Goal: Information Seeking & Learning: Find specific page/section

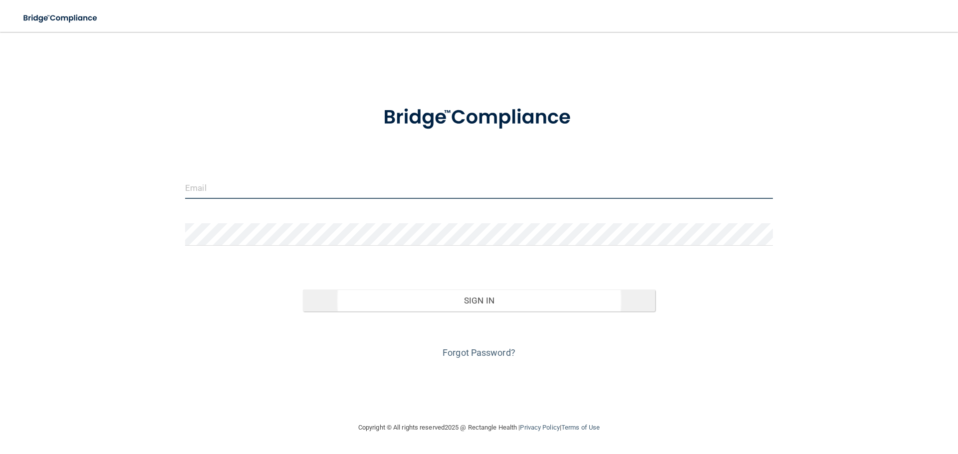
type input "[EMAIL_ADDRESS][DOMAIN_NAME]"
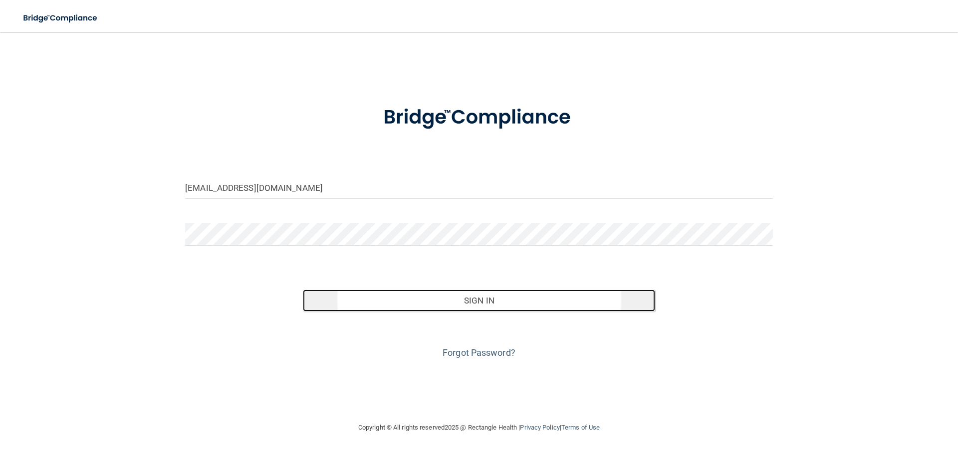
click at [484, 297] on button "Sign In" at bounding box center [479, 301] width 353 height 22
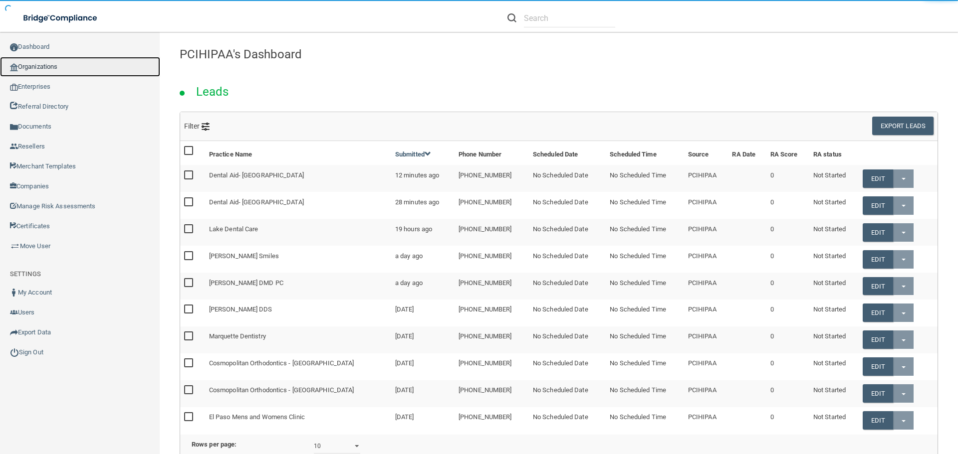
click at [38, 70] on link "Organizations" at bounding box center [80, 67] width 160 height 20
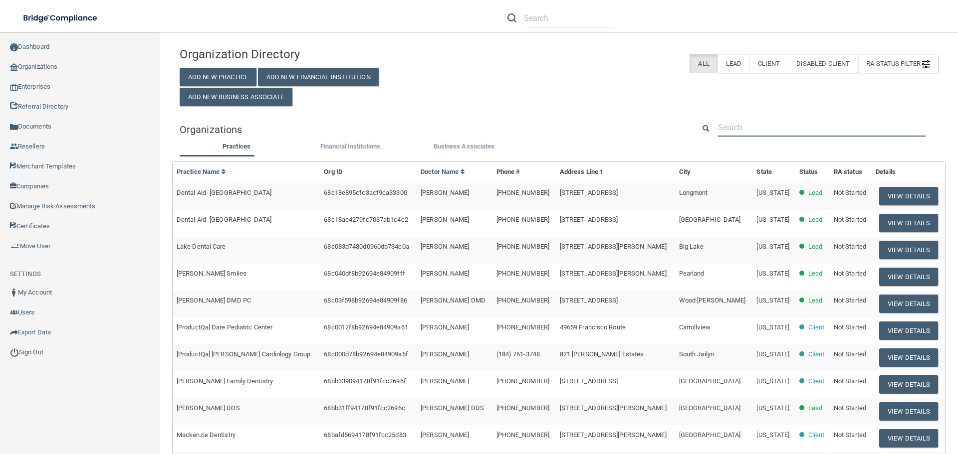
click at [789, 128] on input "text" at bounding box center [822, 127] width 208 height 18
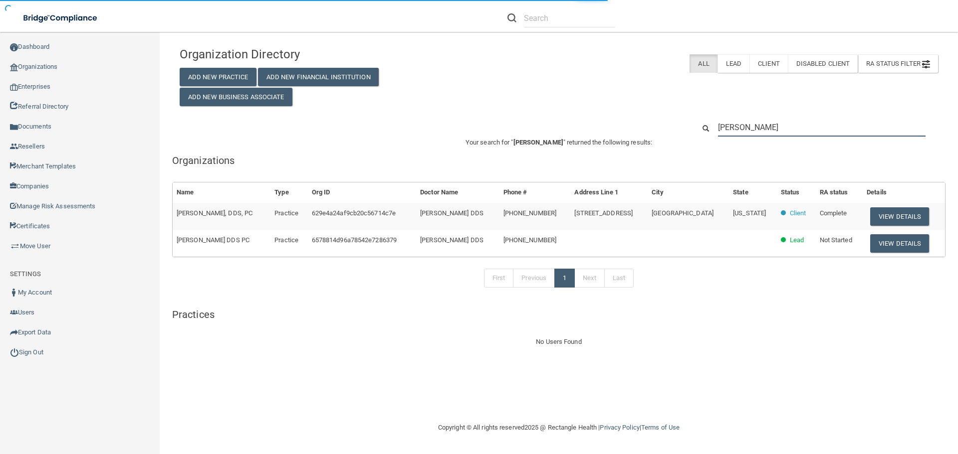
type input "[PERSON_NAME]"
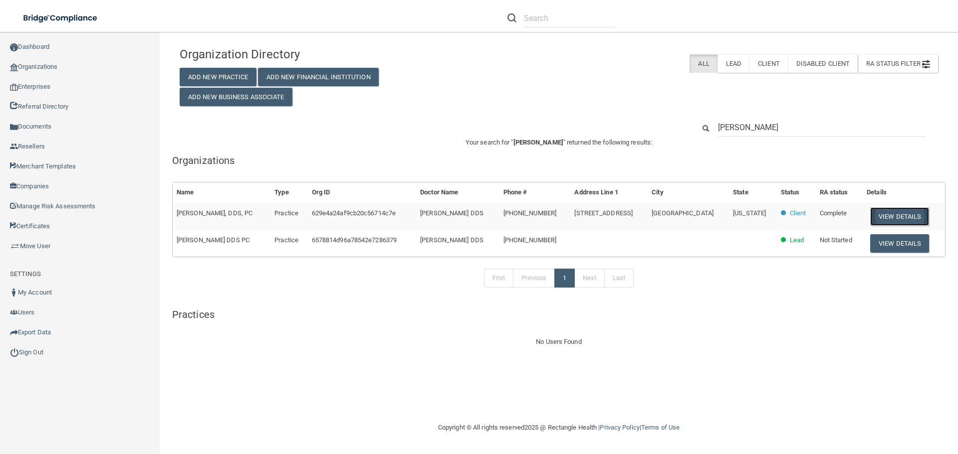
click at [903, 216] on button "View Details" at bounding box center [899, 217] width 59 height 18
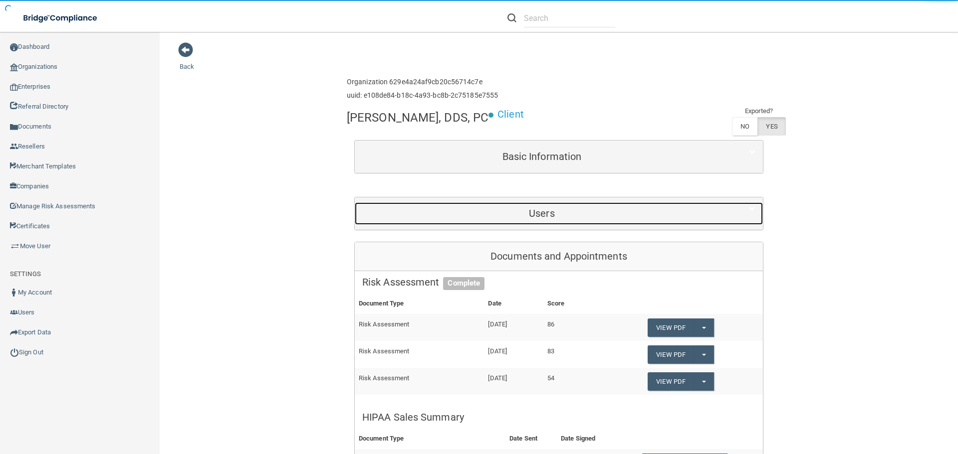
click at [513, 223] on div "Users" at bounding box center [542, 214] width 374 height 22
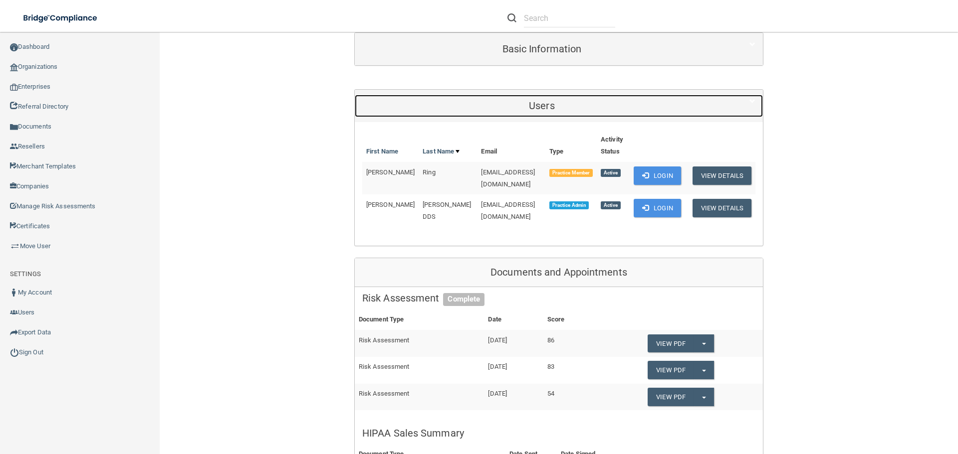
scroll to position [150, 0]
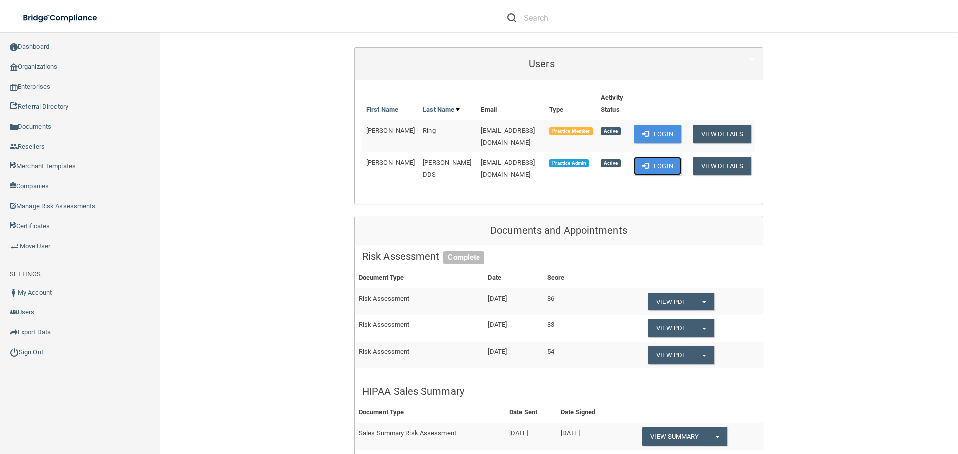
click at [661, 160] on button "Login" at bounding box center [657, 166] width 47 height 18
click at [35, 352] on link "Sign Out" at bounding box center [80, 353] width 160 height 20
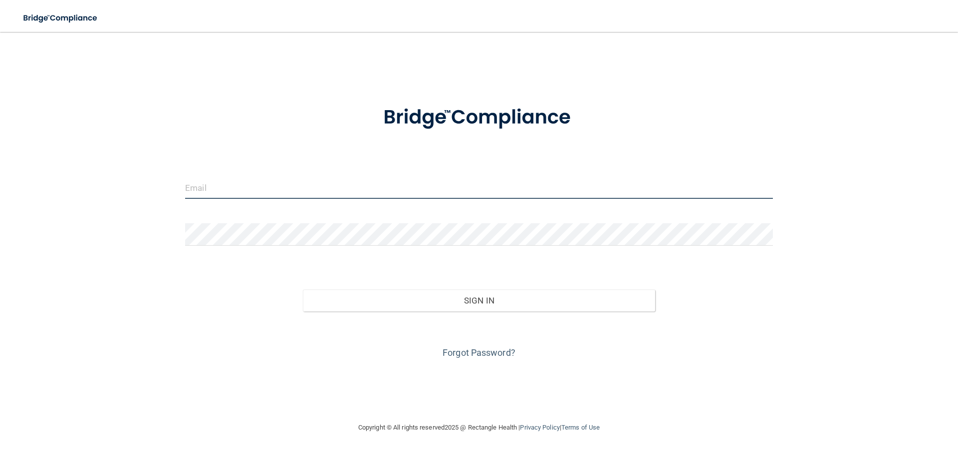
type input "[EMAIL_ADDRESS][DOMAIN_NAME]"
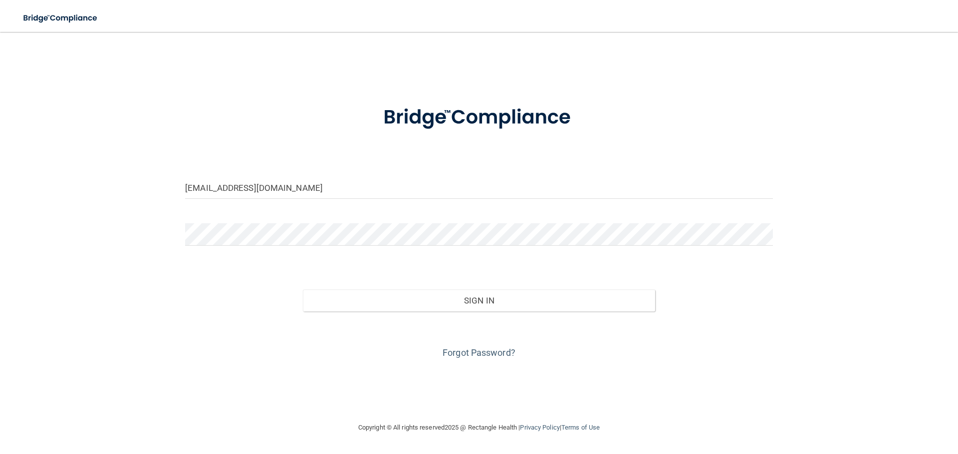
click at [237, 69] on div "[EMAIL_ADDRESS][DOMAIN_NAME] Invalid email/password. You don't have permission …" at bounding box center [479, 227] width 918 height 370
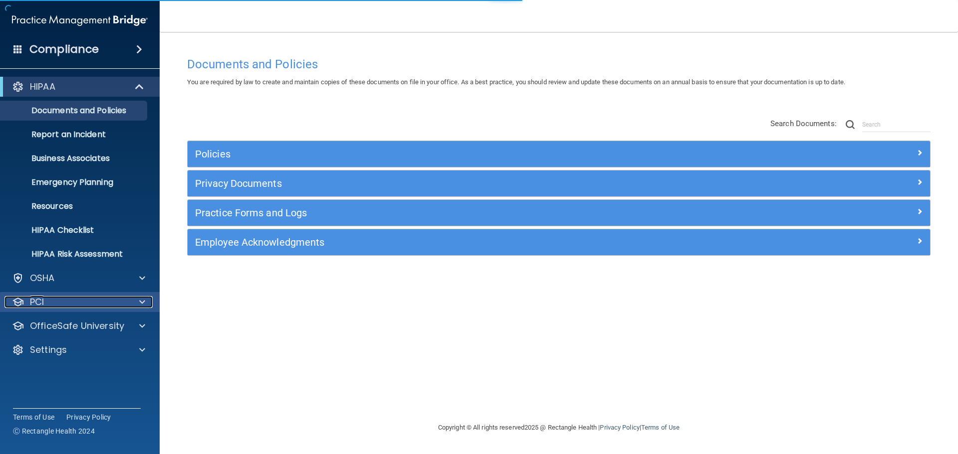
click at [91, 301] on div "PCI" at bounding box center [66, 302] width 124 height 12
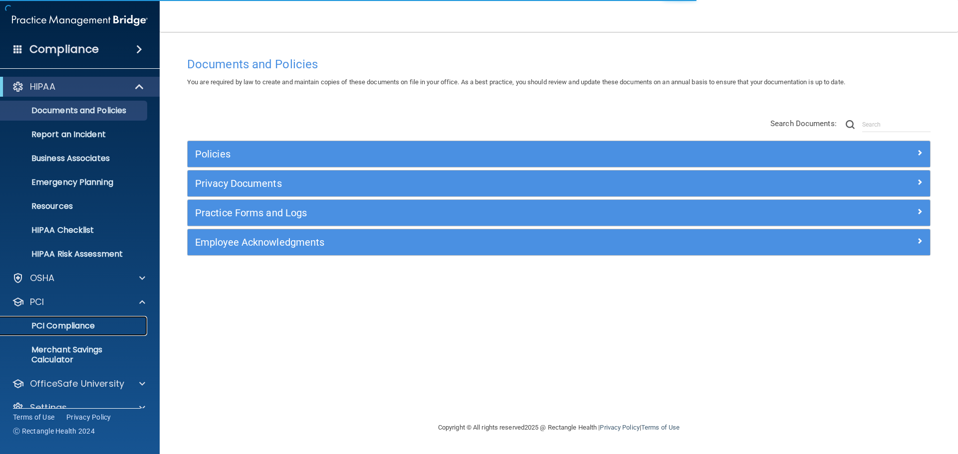
click at [76, 326] on p "PCI Compliance" at bounding box center [74, 326] width 136 height 10
